Goal: Check status: Check status

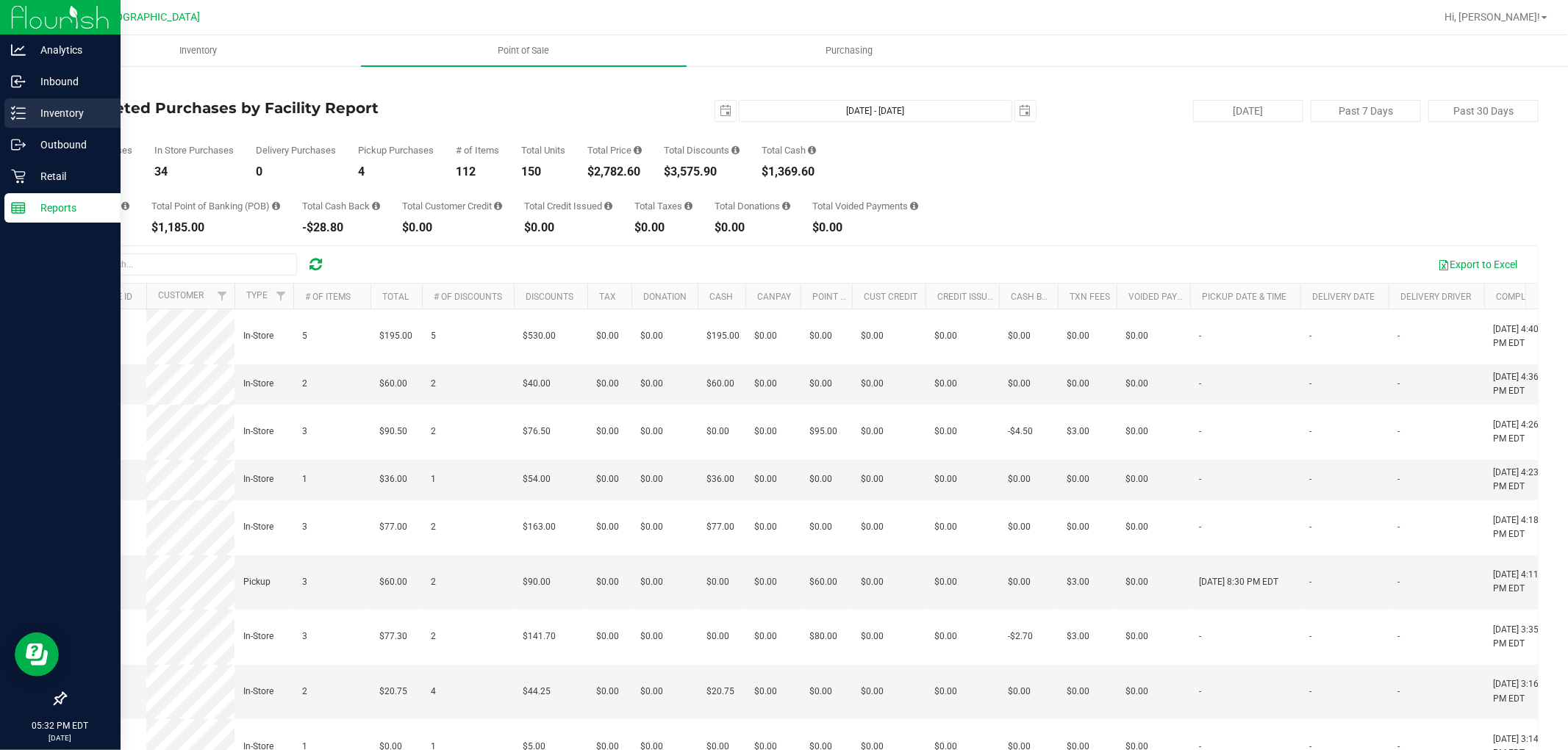
click at [17, 113] on line at bounding box center [21, 113] width 8 height 0
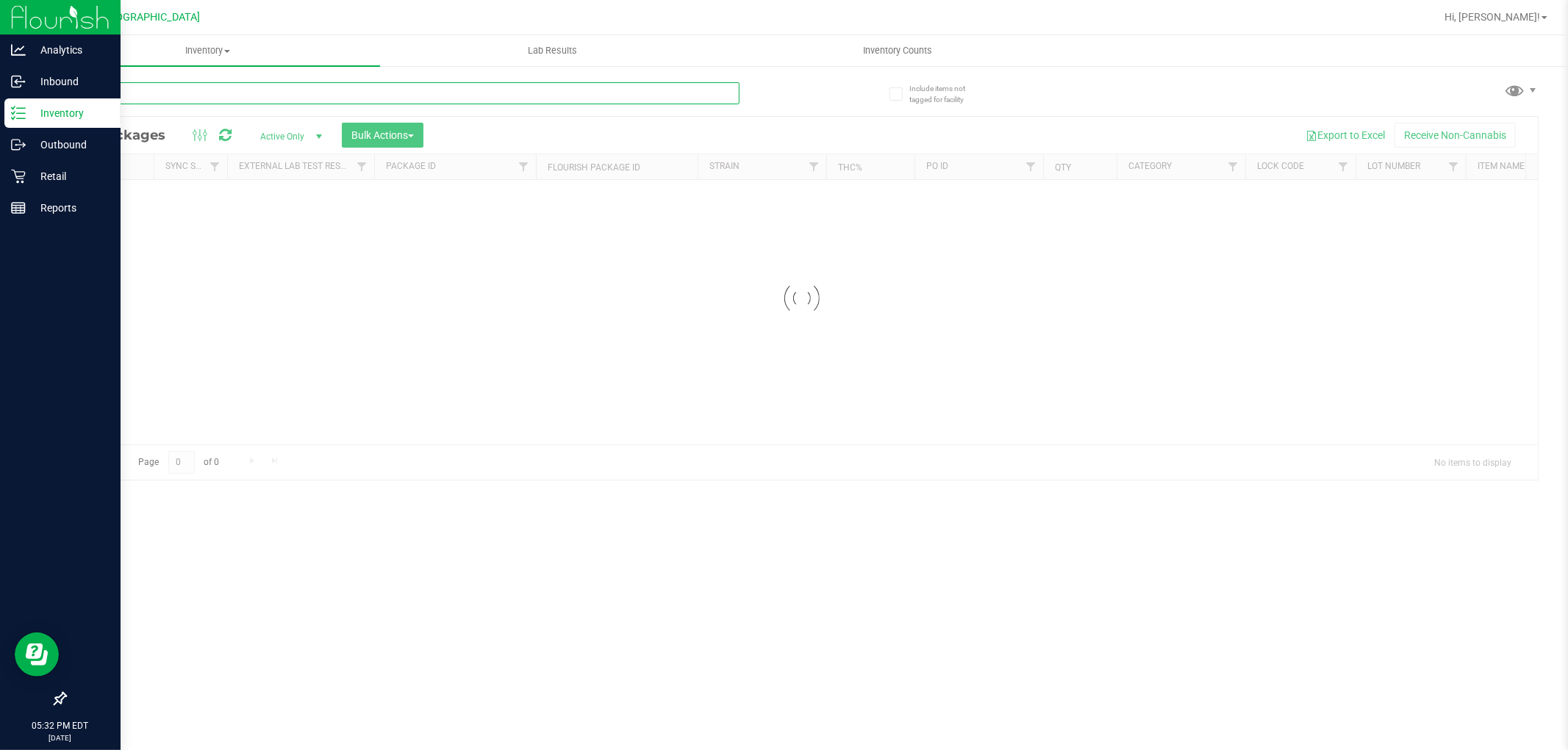
click at [271, 98] on input "text" at bounding box center [401, 93] width 674 height 22
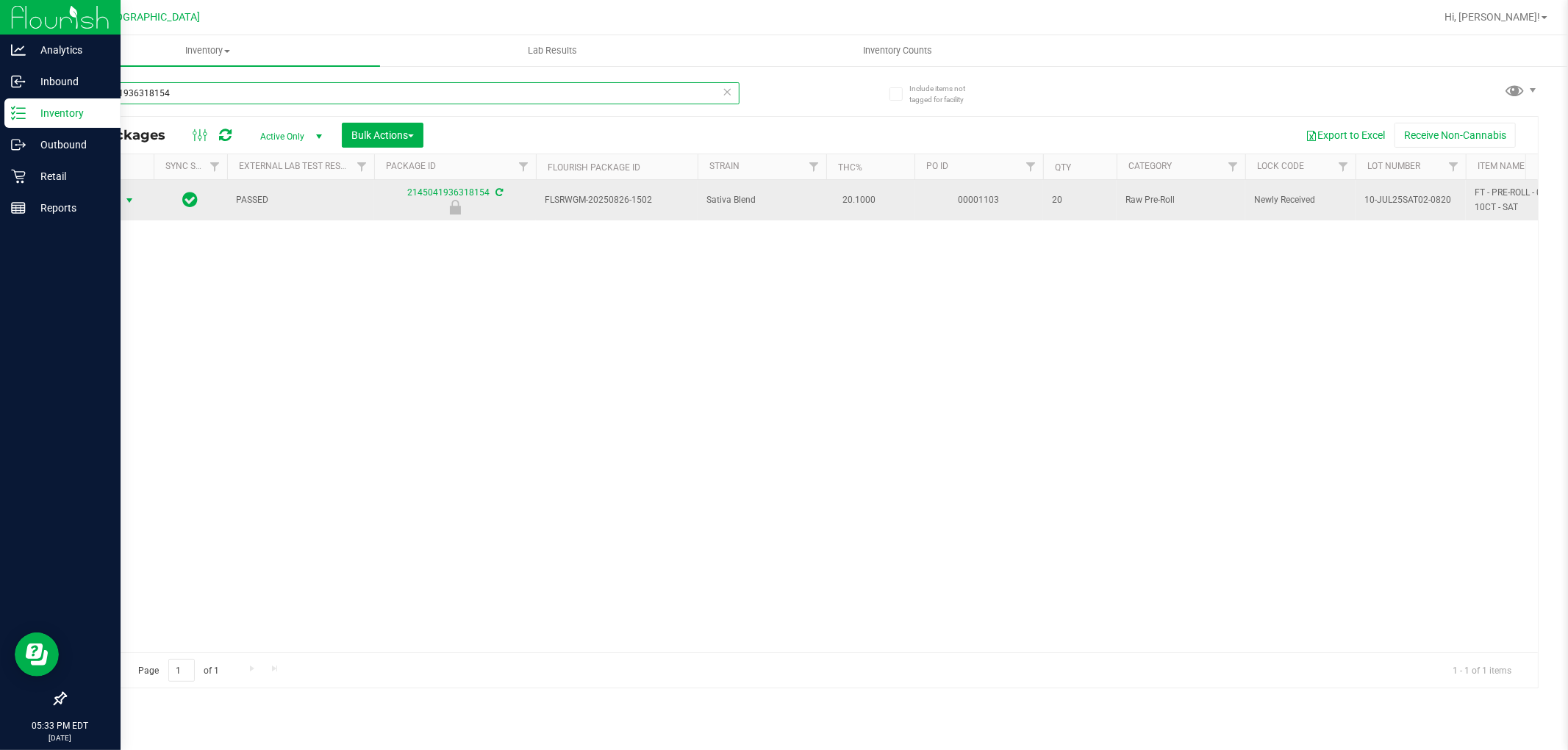
type input "2145041936318154"
click at [125, 201] on span "select" at bounding box center [129, 200] width 12 height 12
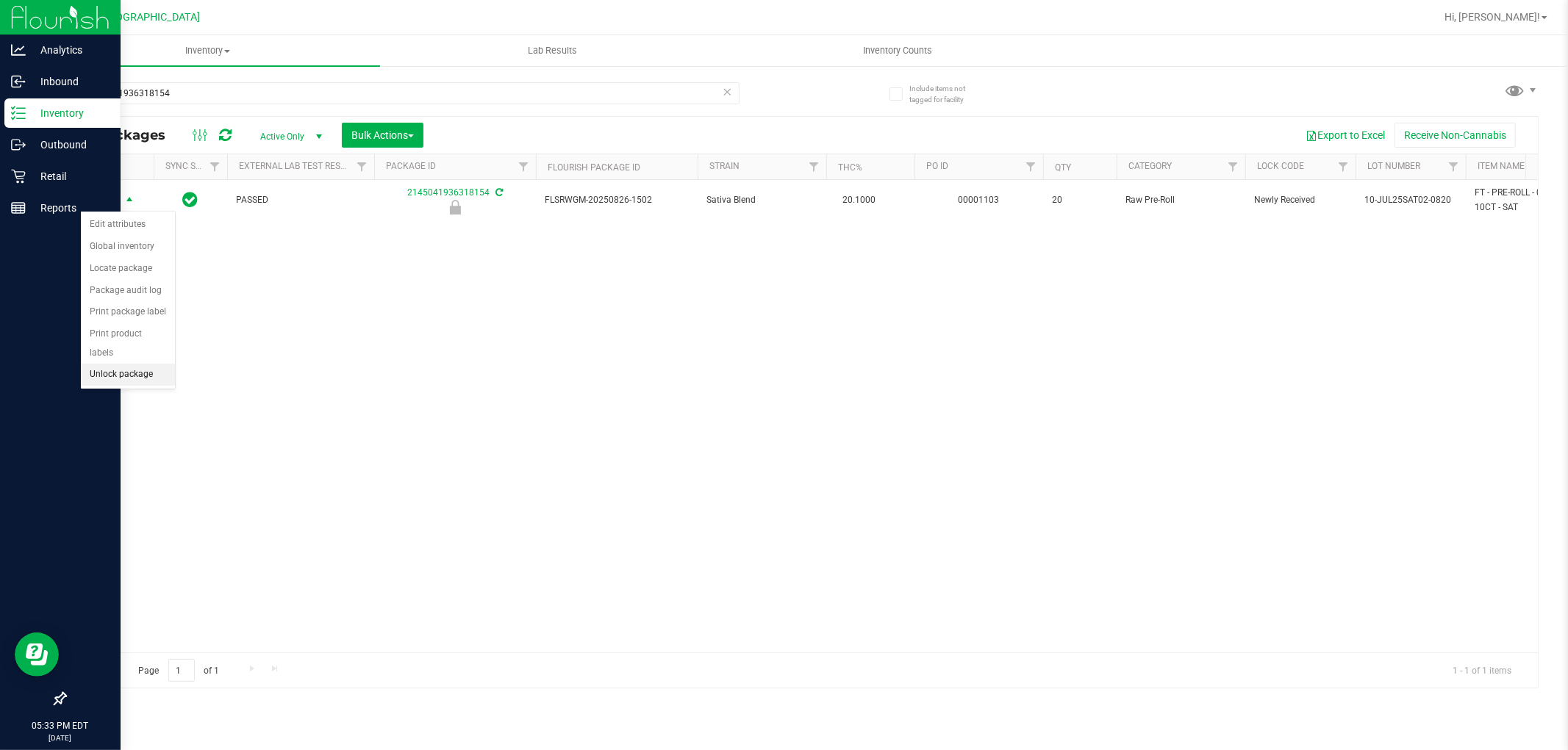
click at [153, 379] on li "Unlock package" at bounding box center [128, 375] width 94 height 22
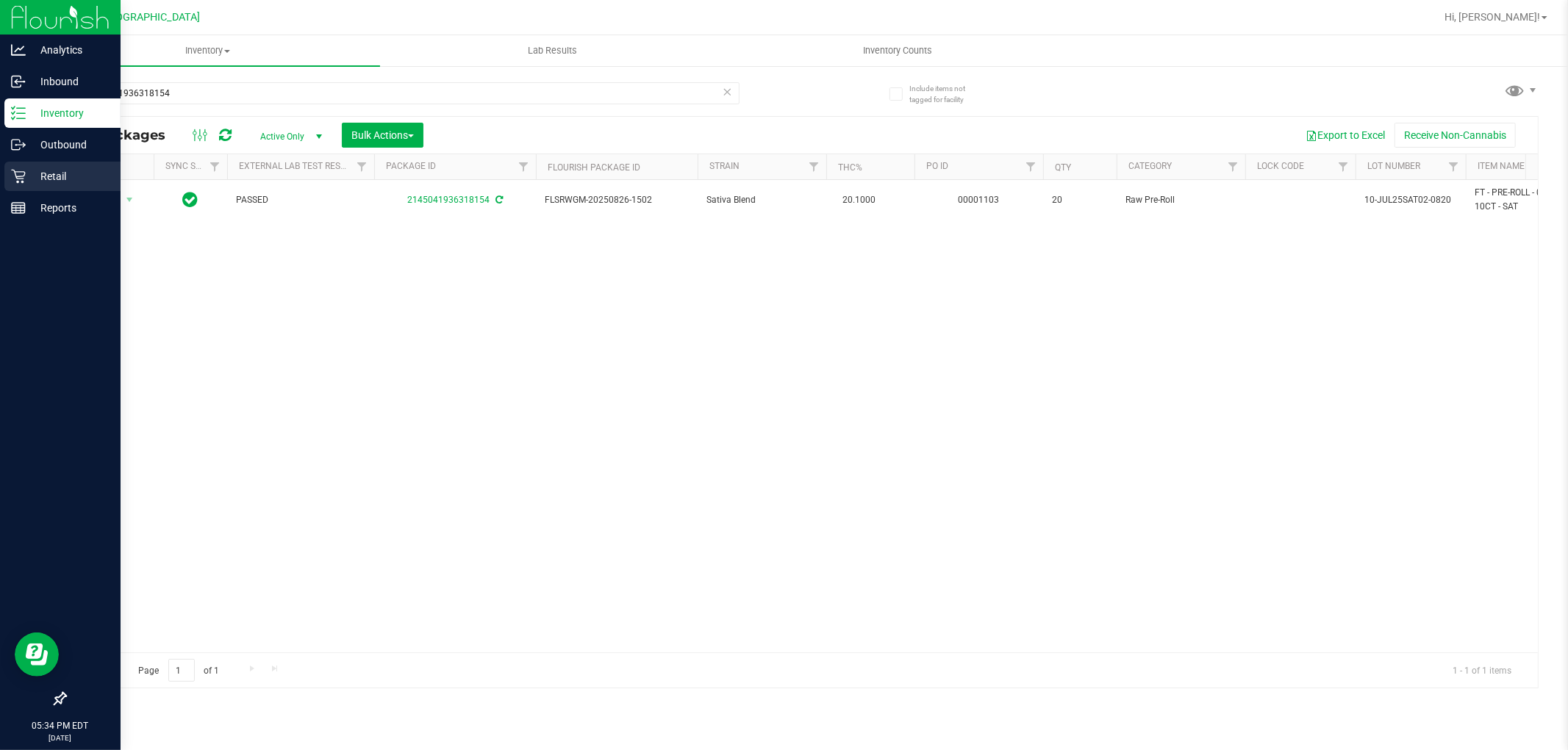
click at [6, 179] on div "Retail" at bounding box center [62, 176] width 116 height 30
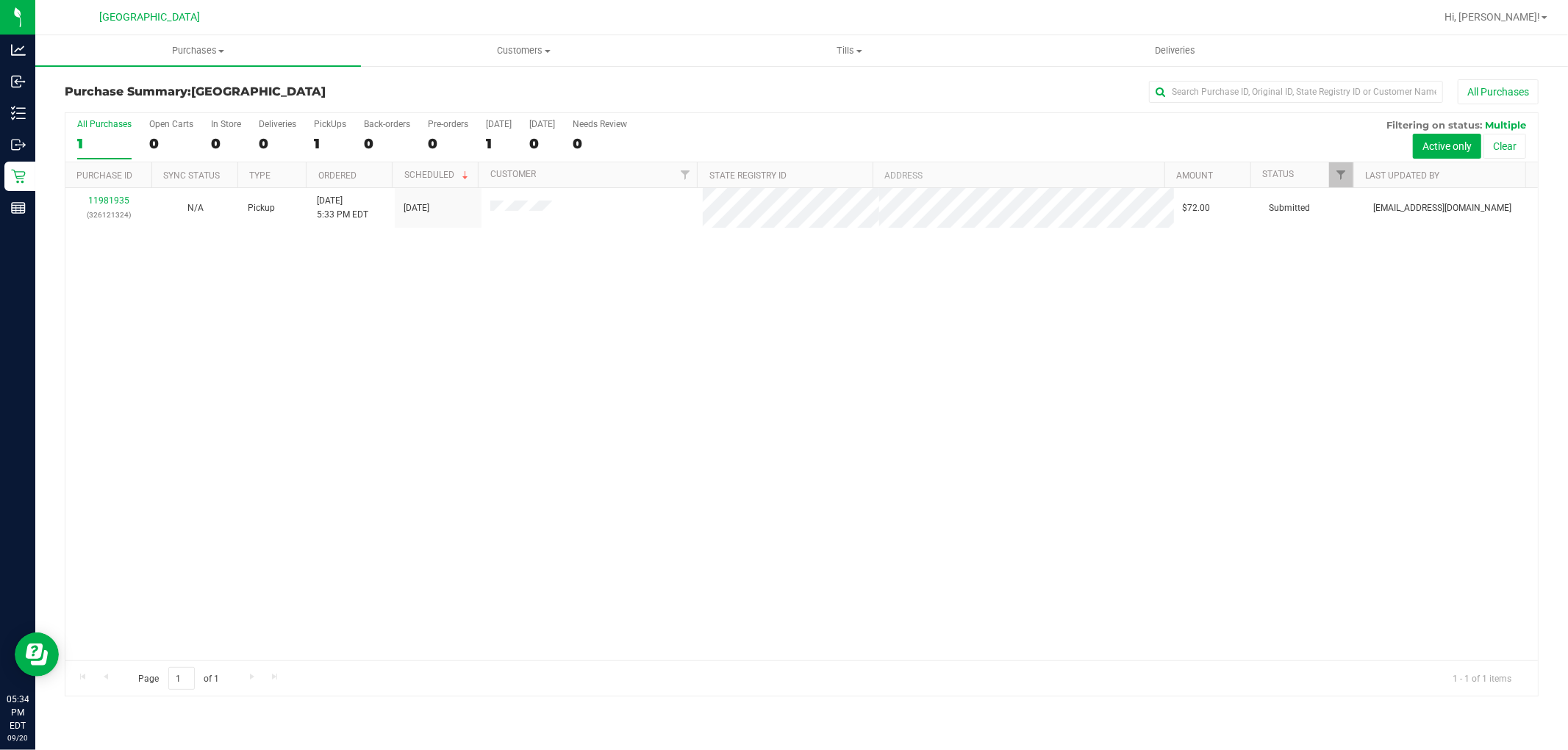
click at [570, 412] on div "11981935 (326121324) N/A Pickup [DATE] 5:33 PM EDT 9/20/2025 $72.00 Submitted […" at bounding box center [801, 423] width 1472 height 472
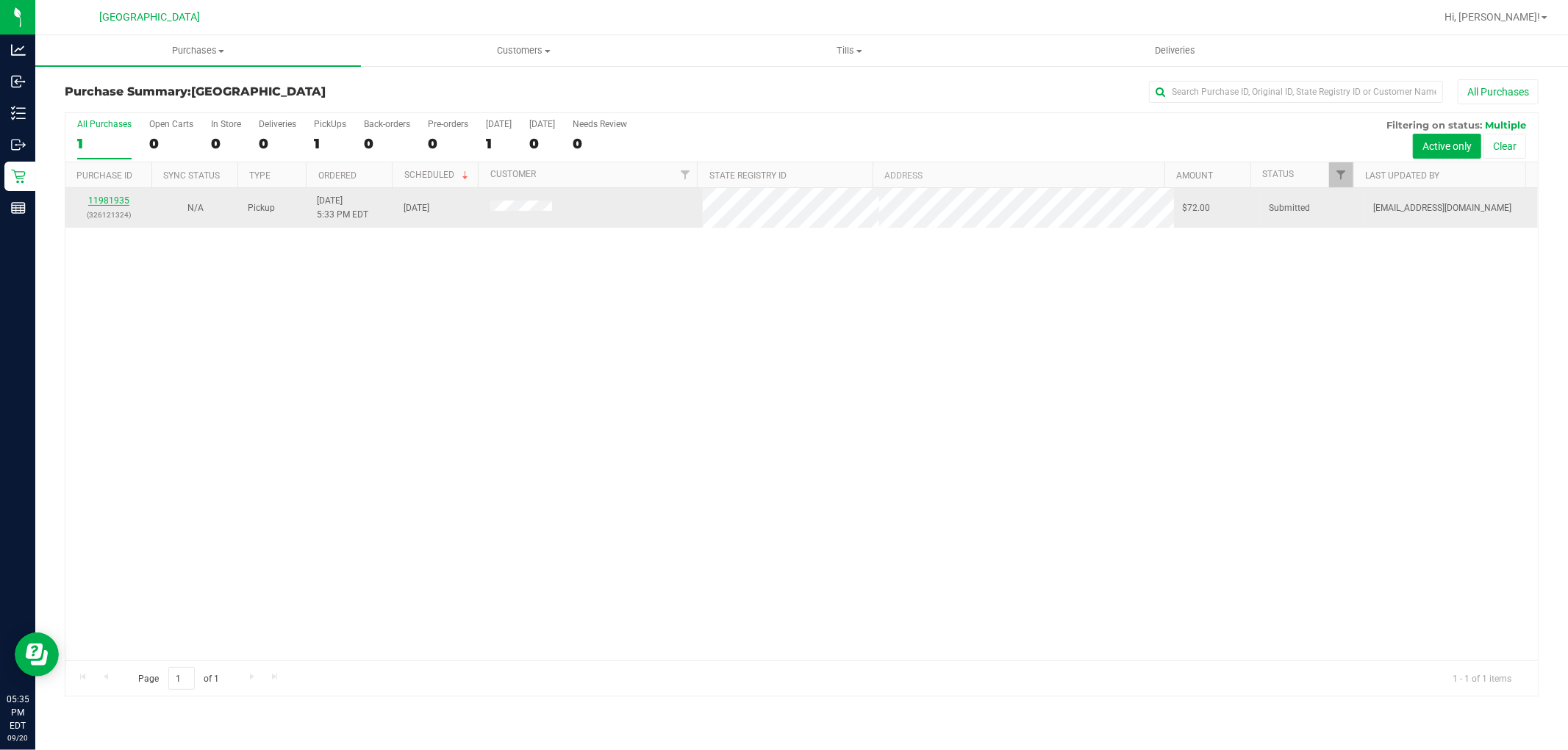
click at [103, 201] on link "11981935" at bounding box center [109, 200] width 41 height 10
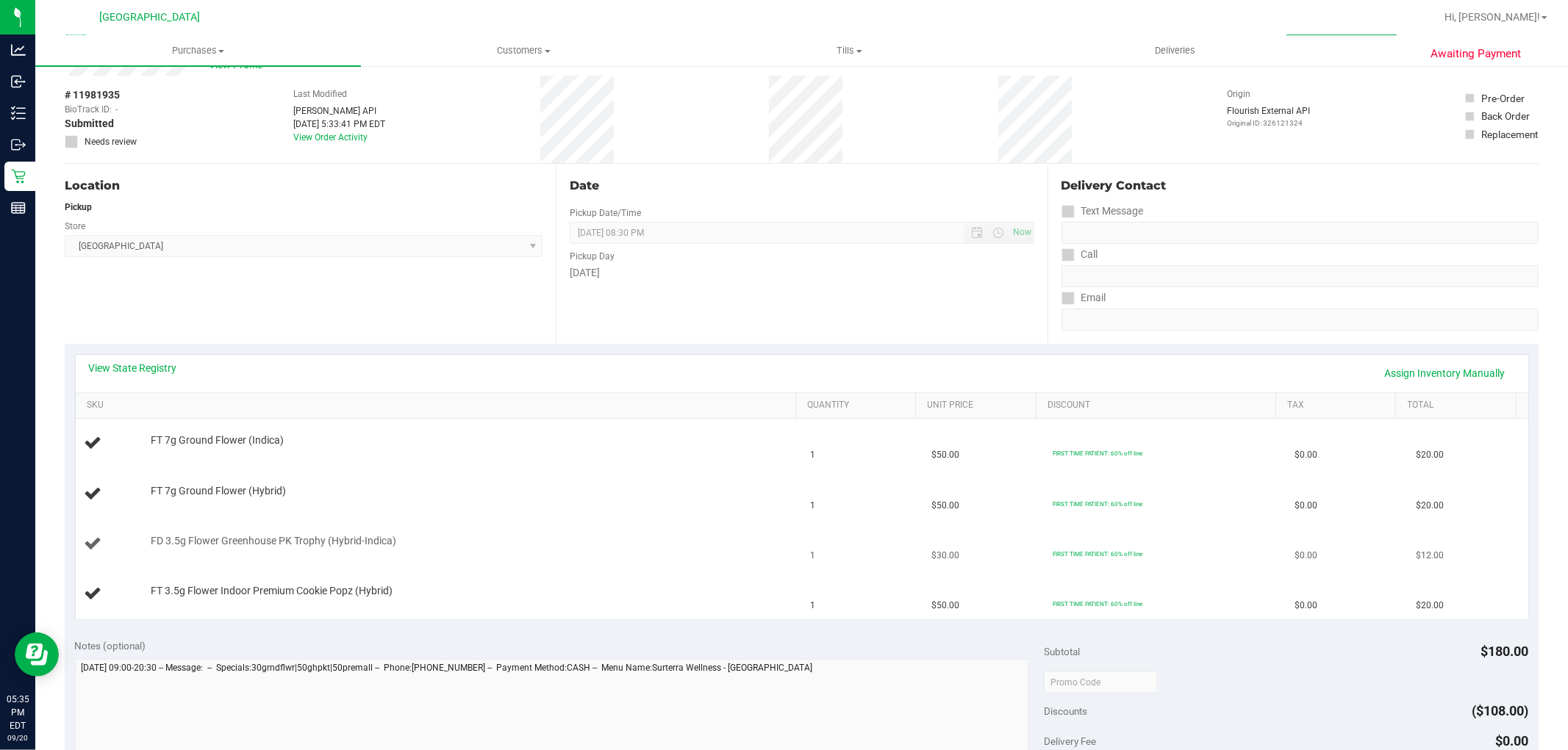
scroll to position [82, 0]
